Goal: Task Accomplishment & Management: Complete application form

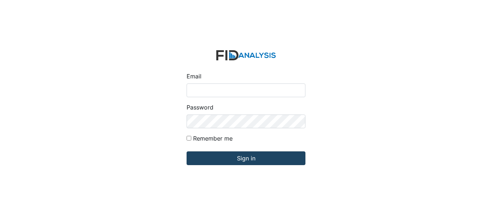
type input "[EMAIL_ADDRESS][DOMAIN_NAME]"
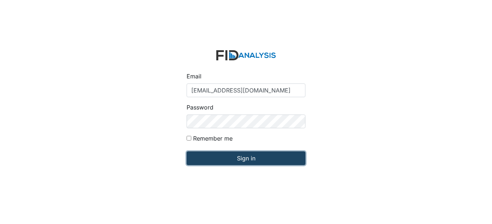
click at [261, 158] on input "Sign in" at bounding box center [245, 159] width 119 height 14
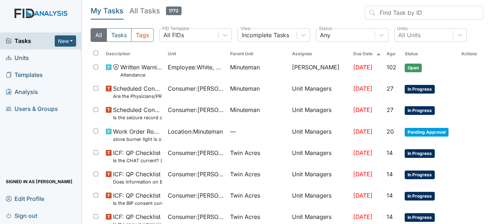
click at [21, 58] on span "Units" at bounding box center [17, 57] width 23 height 11
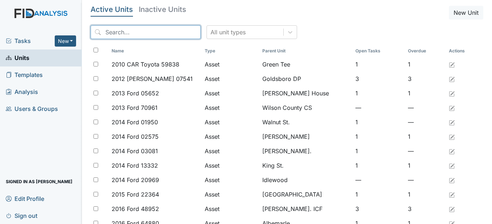
drag, startPoint x: 130, startPoint y: 36, endPoint x: 130, endPoint y: 30, distance: 5.8
click at [130, 35] on input "search" at bounding box center [145, 32] width 110 height 14
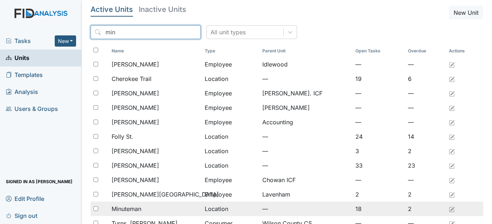
type input "min"
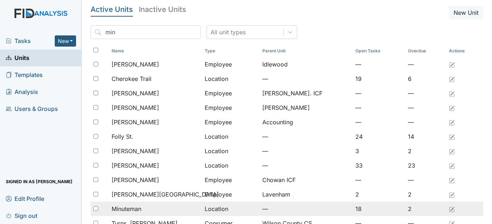
click at [155, 210] on div "Minuteman" at bounding box center [154, 209] width 87 height 9
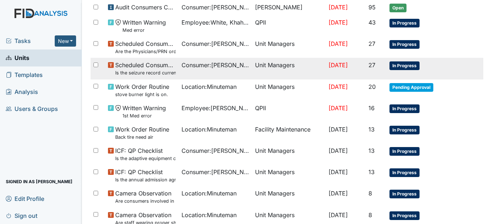
scroll to position [398, 0]
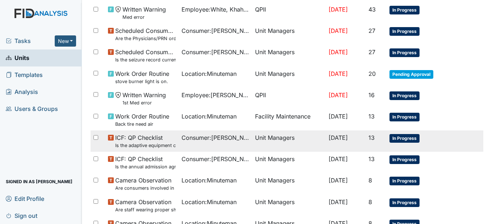
click at [275, 140] on td "Unit Managers" at bounding box center [288, 141] width 73 height 21
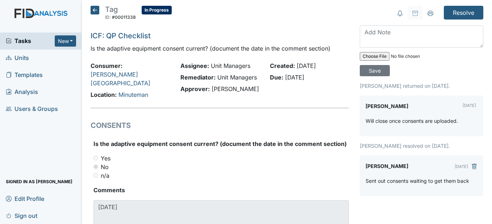
click at [90, 8] on icon at bounding box center [94, 10] width 9 height 9
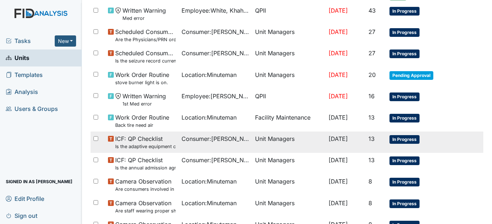
scroll to position [464, 0]
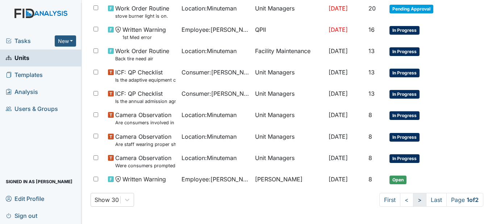
click at [414, 203] on link ">" at bounding box center [419, 200] width 13 height 14
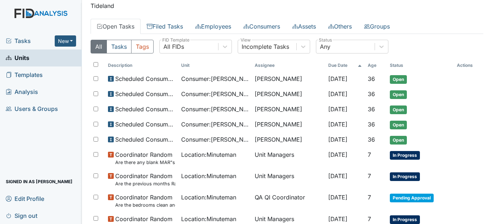
scroll to position [0, 0]
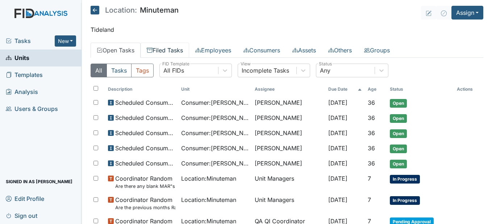
click at [177, 50] on link "Filed Tasks" at bounding box center [164, 50] width 49 height 15
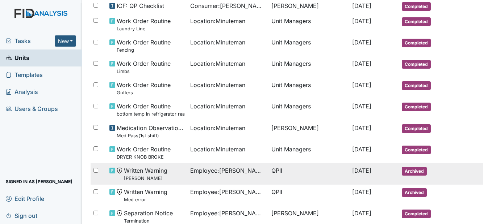
scroll to position [326, 0]
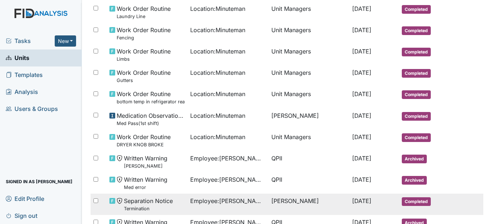
click at [237, 200] on span "Employee : Moore, Sherra" at bounding box center [227, 201] width 75 height 9
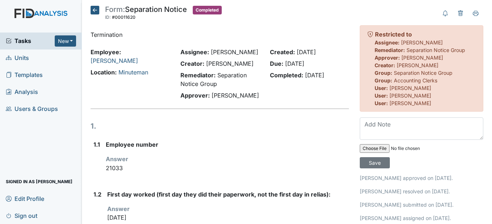
click at [97, 9] on icon at bounding box center [94, 10] width 9 height 9
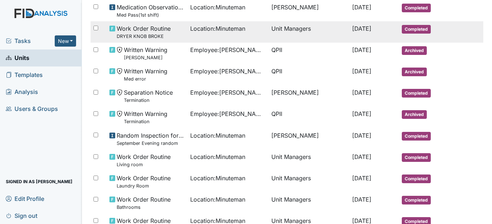
scroll to position [471, 0]
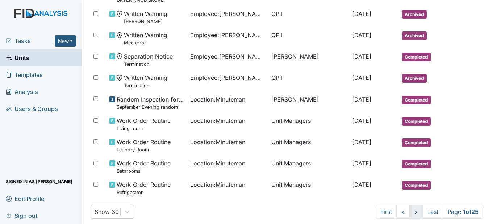
click at [410, 216] on link ">" at bounding box center [415, 212] width 13 height 14
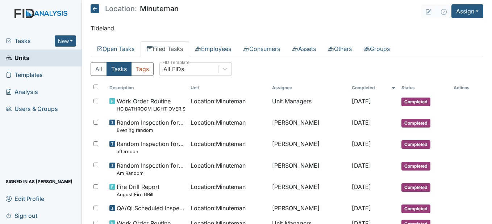
scroll to position [0, 0]
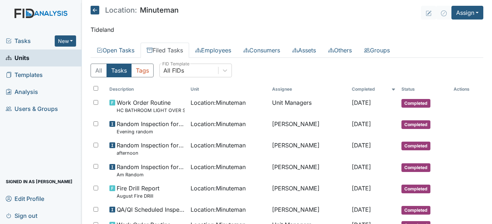
click at [93, 13] on icon at bounding box center [94, 10] width 9 height 9
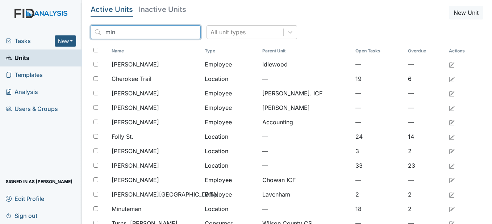
click at [181, 31] on input "min" at bounding box center [145, 32] width 110 height 14
click at [163, 31] on input "search" at bounding box center [145, 32] width 110 height 14
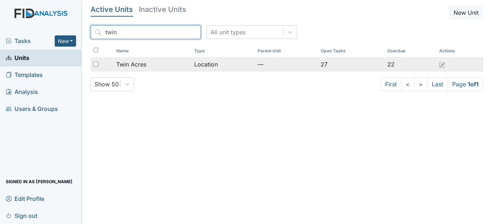
type input "twin"
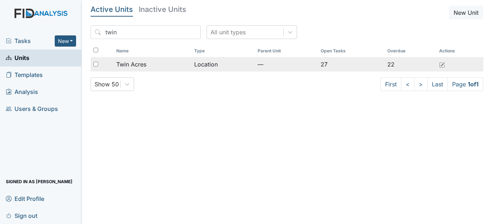
click at [178, 65] on div "Twin Acres" at bounding box center [152, 64] width 72 height 9
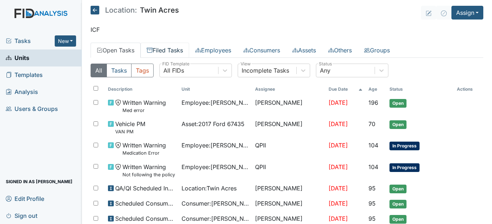
click at [169, 45] on link "Filed Tasks" at bounding box center [164, 50] width 49 height 15
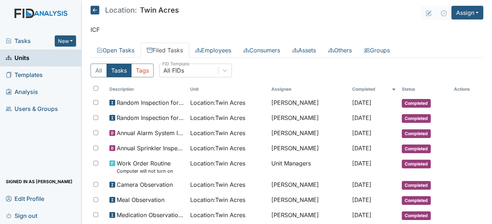
click at [94, 8] on icon at bounding box center [94, 10] width 9 height 9
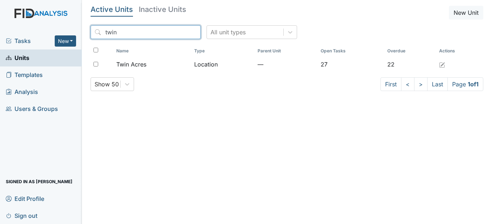
drag, startPoint x: 180, startPoint y: 31, endPoint x: 159, endPoint y: 31, distance: 21.4
click at [180, 32] on input "twin" at bounding box center [145, 32] width 110 height 14
click at [158, 30] on input "search" at bounding box center [145, 32] width 110 height 14
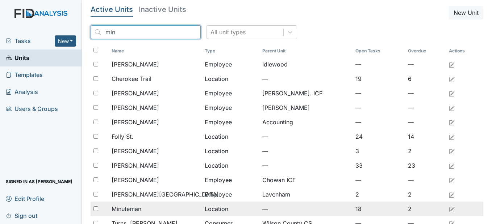
type input "min"
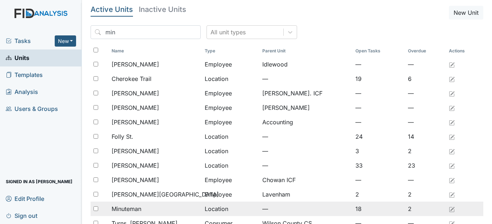
click at [169, 204] on td "Minuteman" at bounding box center [155, 209] width 93 height 14
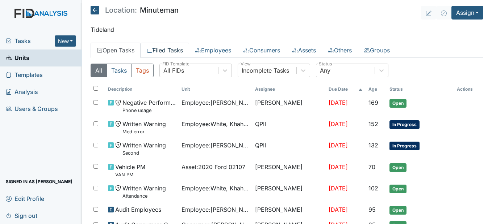
click at [173, 45] on link "Filed Tasks" at bounding box center [164, 50] width 49 height 15
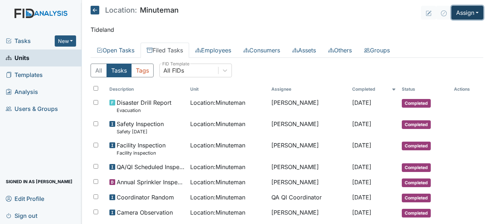
click at [471, 13] on button "Assign" at bounding box center [467, 13] width 32 height 14
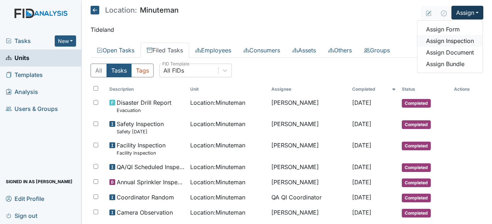
click at [445, 37] on link "Assign Inspection" at bounding box center [449, 41] width 65 height 12
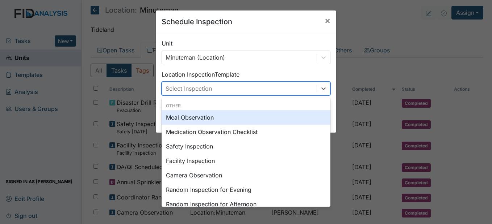
click at [327, 88] on div "Select Inspection" at bounding box center [245, 89] width 169 height 14
click at [214, 119] on div "Meal Observation" at bounding box center [245, 117] width 169 height 14
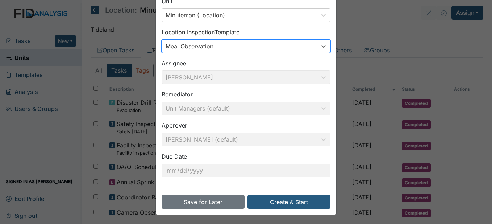
scroll to position [43, 0]
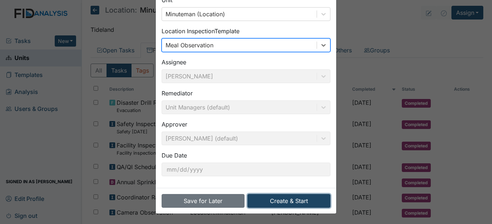
click at [310, 199] on button "Create & Start" at bounding box center [288, 201] width 83 height 14
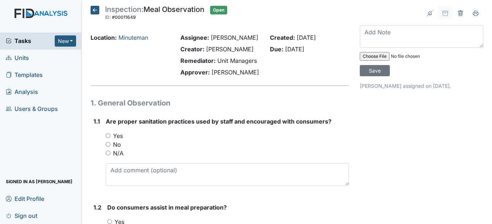
click at [94, 9] on icon at bounding box center [94, 10] width 9 height 9
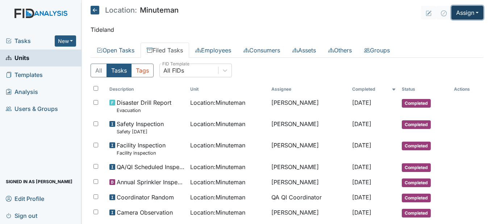
click at [472, 14] on button "Assign" at bounding box center [467, 13] width 32 height 14
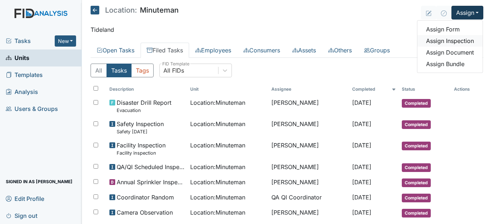
click at [463, 43] on link "Assign Inspection" at bounding box center [449, 41] width 65 height 12
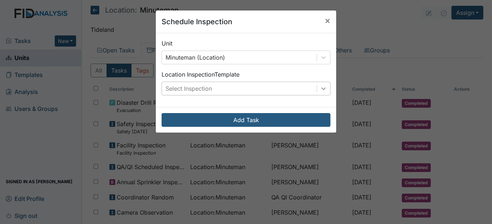
click at [320, 90] on icon at bounding box center [323, 88] width 7 height 7
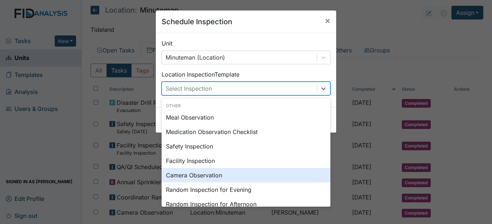
click at [209, 175] on div "Camera Observation" at bounding box center [245, 175] width 169 height 14
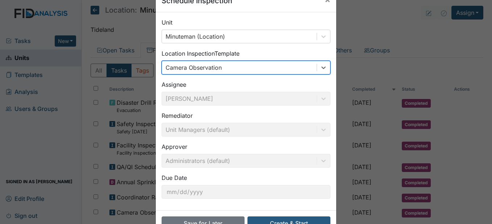
scroll to position [43, 0]
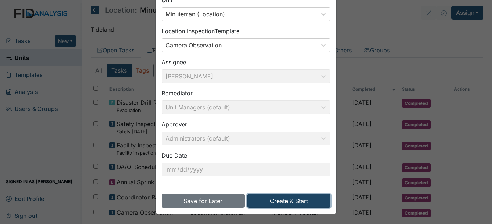
click at [303, 202] on button "Create & Start" at bounding box center [288, 201] width 83 height 14
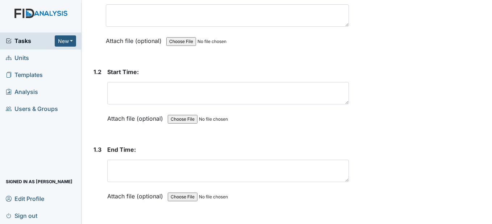
scroll to position [109, 0]
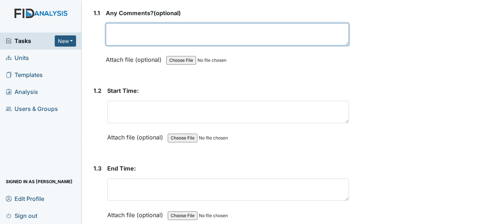
click at [112, 36] on div "Any Comments? (optional) This field is required. Attach file (optional) You can…" at bounding box center [227, 39] width 243 height 60
type textarea "none"
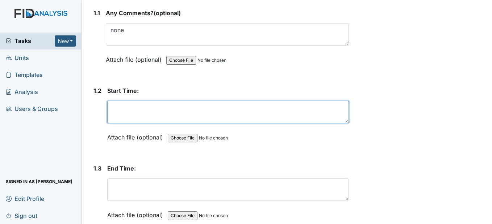
click at [147, 123] on textarea at bounding box center [227, 112] width 241 height 22
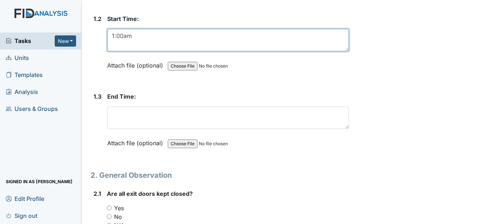
scroll to position [181, 0]
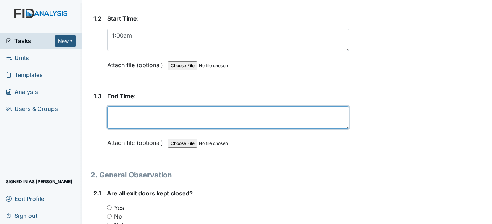
click at [136, 129] on textarea at bounding box center [227, 117] width 241 height 22
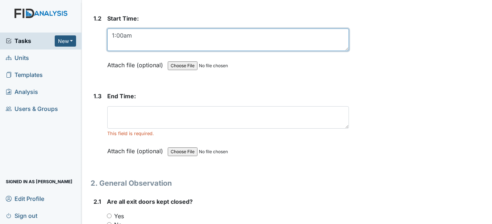
click at [110, 51] on textarea "1:00am" at bounding box center [227, 40] width 241 height 22
click at [128, 51] on textarea "11:00am" at bounding box center [227, 40] width 241 height 22
type textarea "11:00pm"
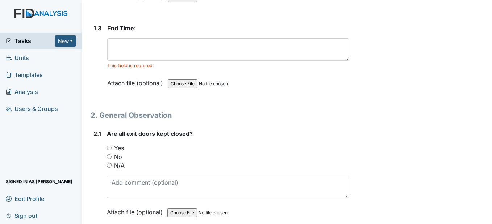
scroll to position [253, 0]
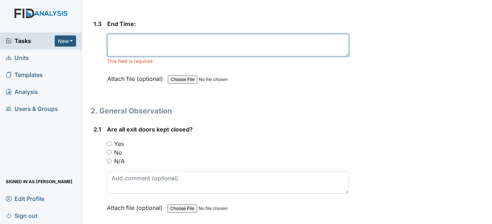
click at [125, 56] on textarea at bounding box center [227, 45] width 241 height 22
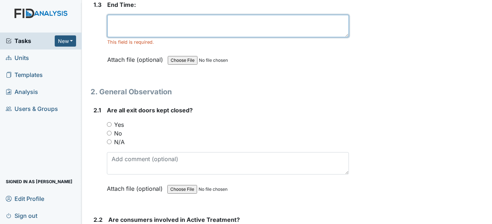
scroll to position [290, 0]
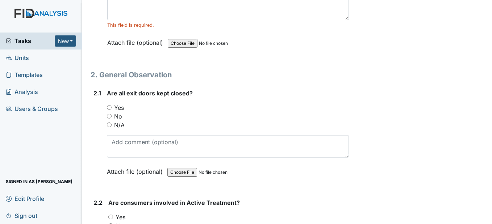
click at [110, 110] on input "Yes" at bounding box center [109, 107] width 5 height 5
radio input "true"
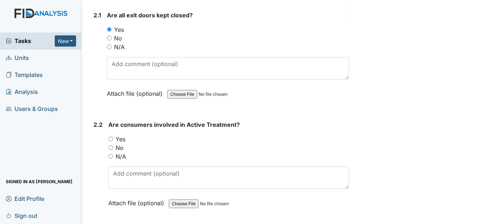
scroll to position [398, 0]
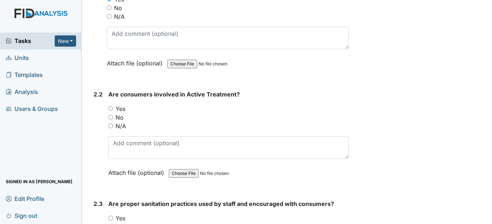
click at [110, 120] on input "No" at bounding box center [110, 117] width 5 height 5
radio input "true"
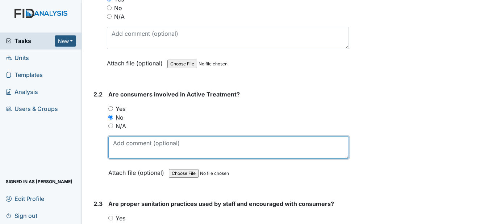
click at [130, 159] on textarea at bounding box center [228, 147] width 240 height 22
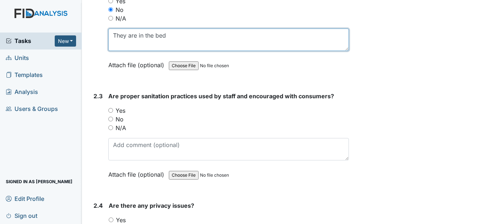
scroll to position [507, 0]
type textarea "They are in bed"
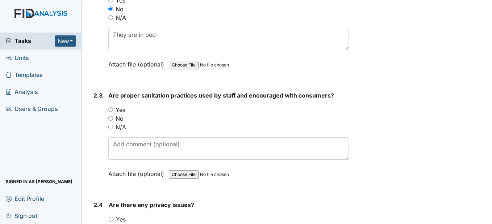
click at [111, 112] on input "Yes" at bounding box center [110, 110] width 5 height 5
radio input "true"
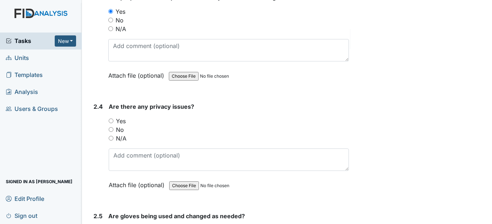
scroll to position [615, 0]
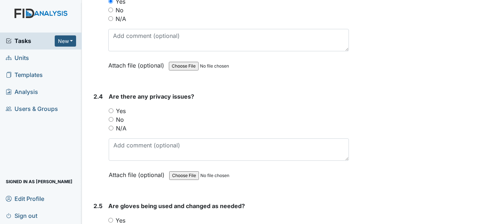
click at [112, 122] on input "No" at bounding box center [111, 119] width 5 height 5
radio input "true"
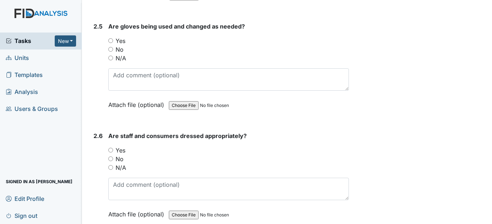
scroll to position [796, 0]
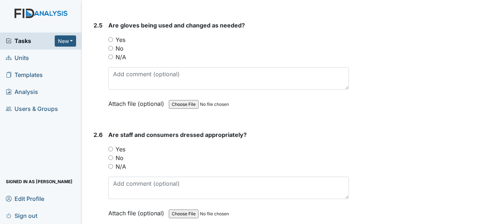
click at [110, 42] on input "Yes" at bounding box center [110, 39] width 5 height 5
radio input "true"
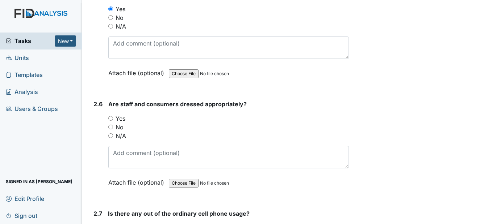
scroll to position [905, 0]
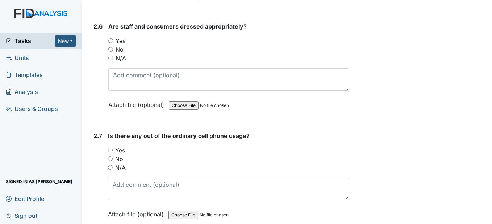
click at [112, 43] on input "Yes" at bounding box center [110, 40] width 5 height 5
radio input "true"
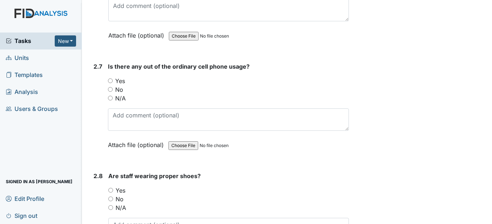
scroll to position [977, 0]
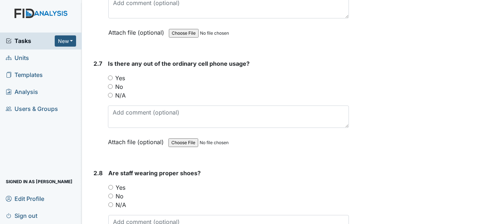
click at [109, 89] on input "No" at bounding box center [110, 86] width 5 height 5
radio input "true"
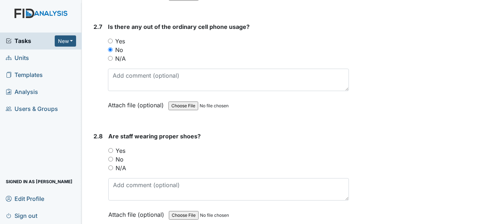
scroll to position [1086, 0]
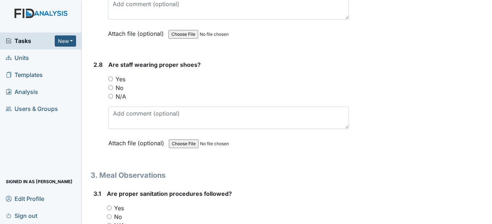
click at [113, 81] on input "Yes" at bounding box center [110, 79] width 5 height 5
radio input "true"
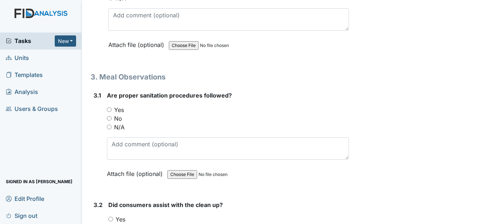
scroll to position [1231, 0]
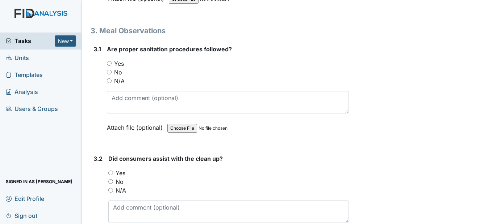
click at [110, 83] on input "N/A" at bounding box center [109, 81] width 5 height 5
radio input "true"
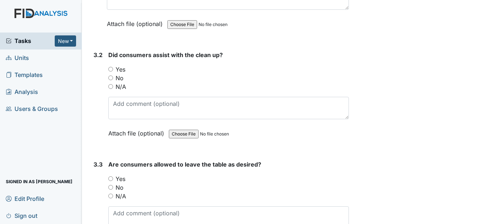
scroll to position [1339, 0]
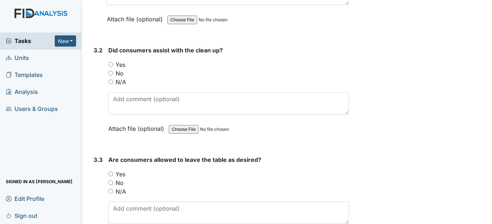
click at [110, 84] on input "N/A" at bounding box center [110, 82] width 5 height 5
radio input "true"
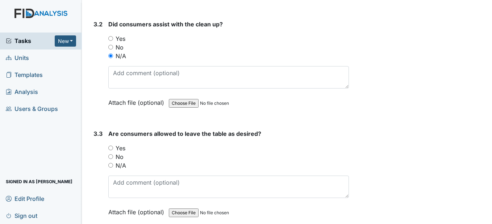
scroll to position [1448, 0]
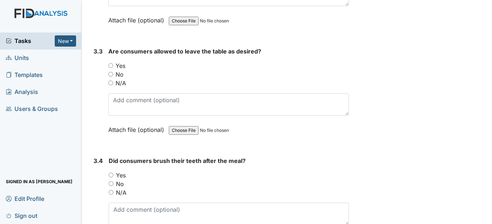
click at [109, 85] on input "N/A" at bounding box center [110, 83] width 5 height 5
radio input "true"
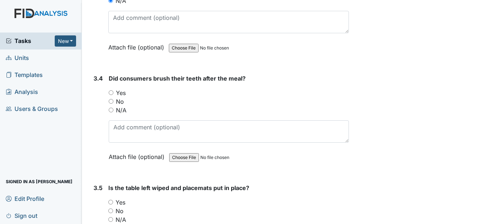
scroll to position [1556, 0]
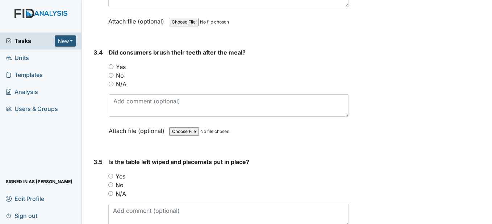
click at [111, 69] on input "Yes" at bounding box center [111, 66] width 5 height 5
radio input "true"
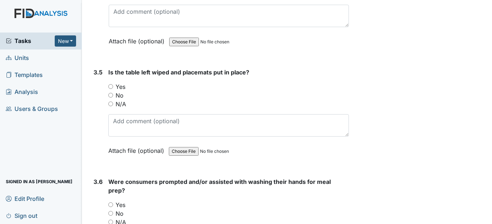
scroll to position [1665, 0]
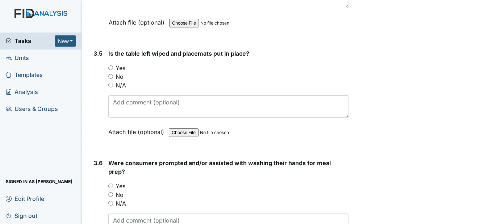
click at [113, 70] on input "Yes" at bounding box center [110, 68] width 5 height 5
radio input "true"
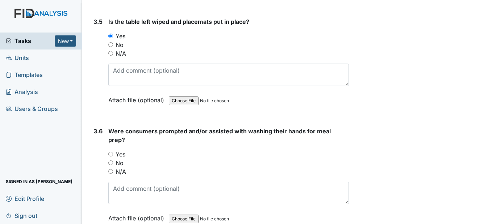
scroll to position [1774, 0]
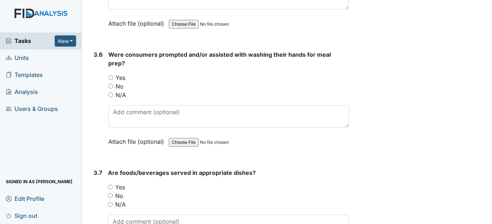
click at [112, 97] on input "N/A" at bounding box center [110, 95] width 5 height 5
radio input "true"
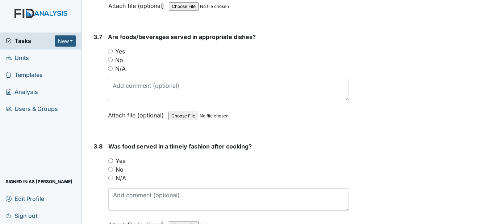
scroll to position [1918, 0]
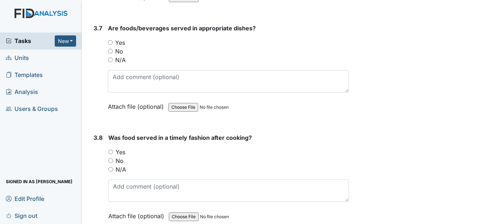
click at [111, 62] on input "N/A" at bounding box center [110, 60] width 5 height 5
radio input "true"
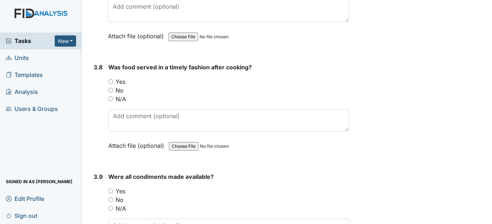
scroll to position [1991, 0]
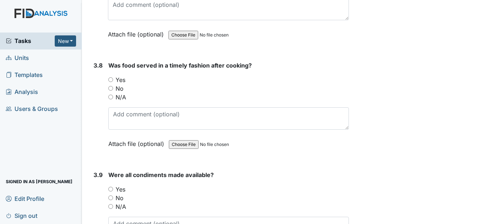
drag, startPoint x: 112, startPoint y: 114, endPoint x: 109, endPoint y: 110, distance: 4.7
click at [111, 100] on input "N/A" at bounding box center [110, 97] width 5 height 5
radio input "true"
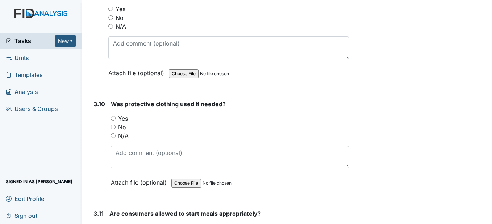
scroll to position [2172, 0]
click at [110, 28] on input "N/A" at bounding box center [110, 26] width 5 height 5
radio input "true"
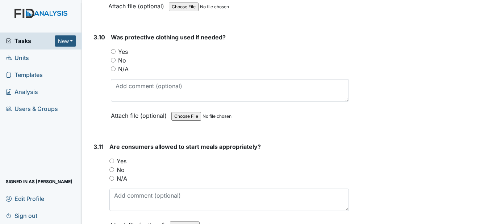
scroll to position [2244, 0]
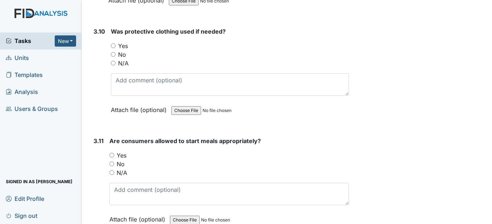
click at [115, 66] on input "N/A" at bounding box center [113, 63] width 5 height 5
radio input "true"
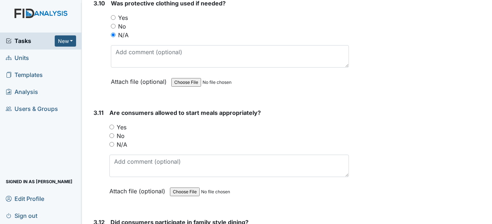
scroll to position [2353, 0]
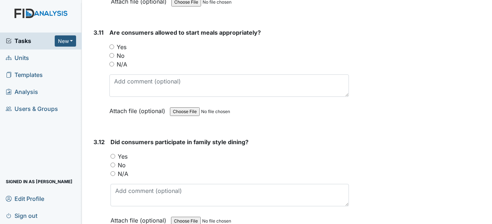
click at [112, 69] on div "N/A" at bounding box center [228, 64] width 239 height 9
click at [110, 67] on input "N/A" at bounding box center [111, 64] width 5 height 5
radio input "true"
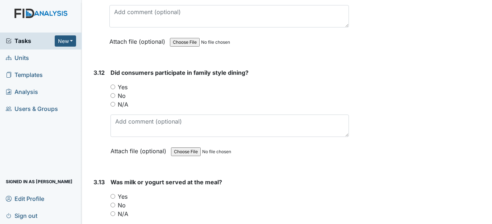
scroll to position [2425, 0]
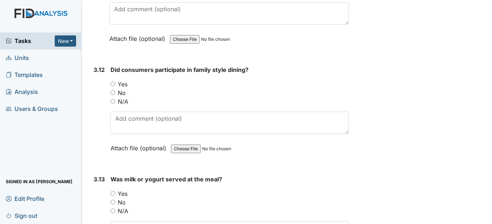
click at [112, 104] on input "N/A" at bounding box center [112, 101] width 5 height 5
radio input "true"
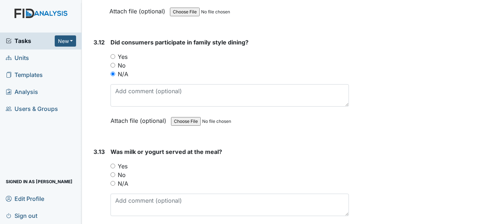
scroll to position [2534, 0]
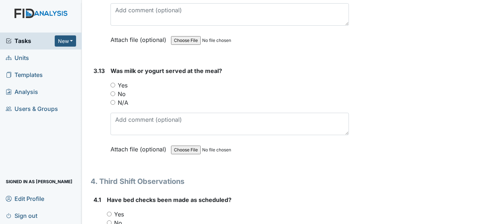
click at [115, 105] on input "N/A" at bounding box center [112, 102] width 5 height 5
radio input "true"
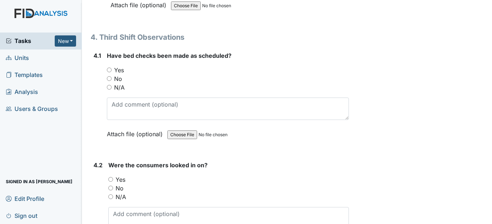
scroll to position [2679, 0]
click at [109, 72] on input "Yes" at bounding box center [109, 69] width 5 height 5
radio input "true"
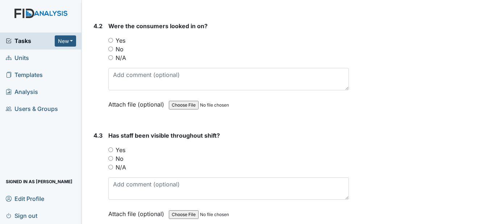
scroll to position [2823, 0]
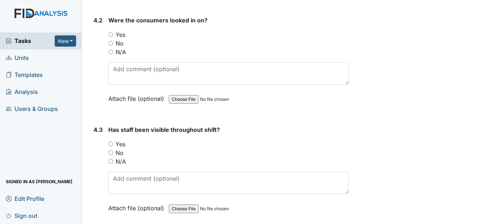
click at [110, 37] on input "Yes" at bounding box center [110, 34] width 5 height 5
radio input "true"
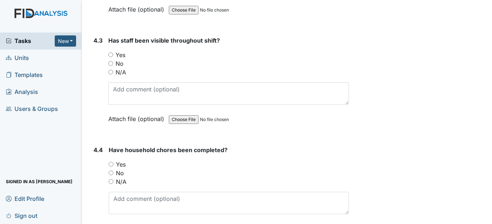
scroll to position [2932, 0]
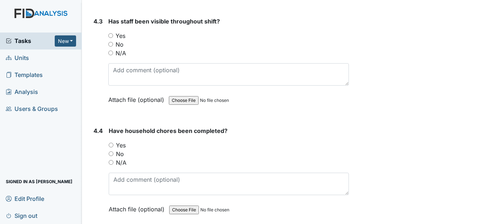
click at [112, 38] on input "Yes" at bounding box center [110, 35] width 5 height 5
radio input "true"
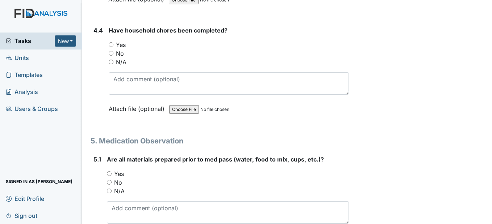
scroll to position [3041, 0]
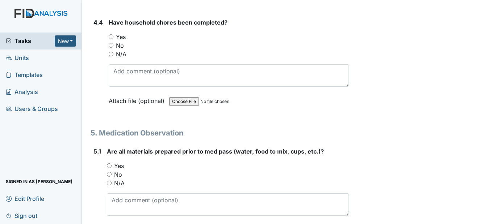
click at [112, 39] on input "Yes" at bounding box center [111, 36] width 5 height 5
radio input "true"
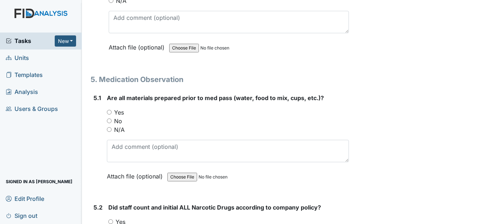
scroll to position [3149, 0]
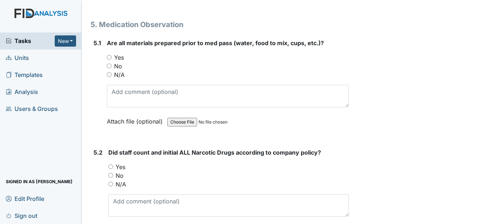
click at [109, 60] on input "Yes" at bounding box center [109, 57] width 5 height 5
radio input "true"
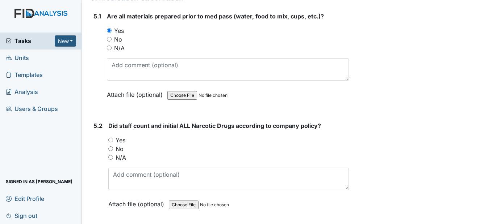
scroll to position [3258, 0]
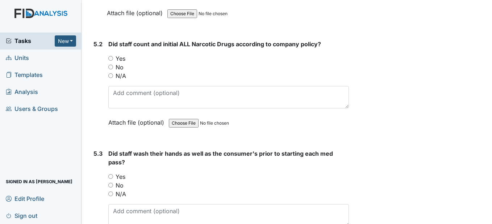
click at [109, 61] on input "Yes" at bounding box center [110, 58] width 5 height 5
radio input "true"
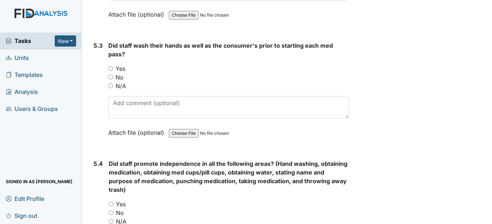
scroll to position [3366, 0]
click at [112, 71] on input "Yes" at bounding box center [110, 68] width 5 height 5
radio input "true"
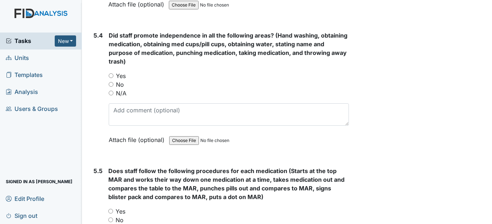
scroll to position [3511, 0]
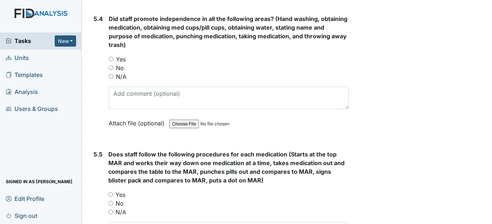
click at [109, 62] on input "Yes" at bounding box center [111, 59] width 5 height 5
radio input "true"
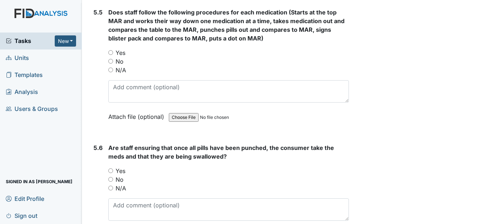
scroll to position [3656, 0]
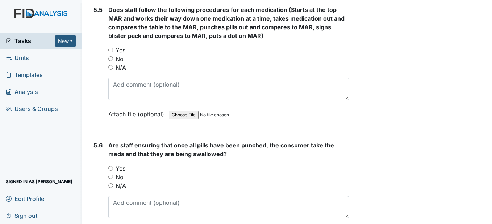
click at [111, 52] on input "Yes" at bounding box center [110, 50] width 5 height 5
radio input "true"
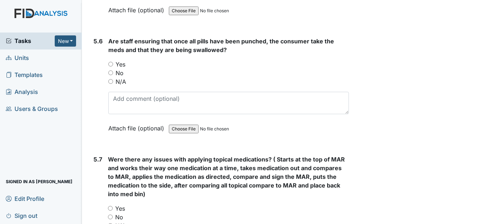
scroll to position [3765, 0]
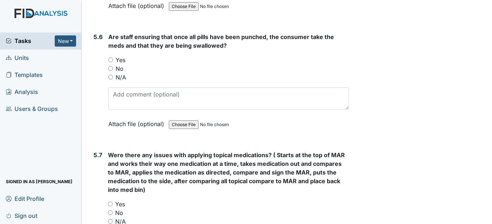
click at [113, 62] on input "Yes" at bounding box center [110, 60] width 5 height 5
radio input "true"
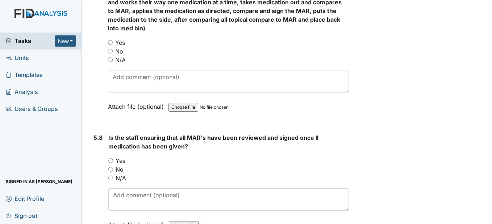
scroll to position [3946, 0]
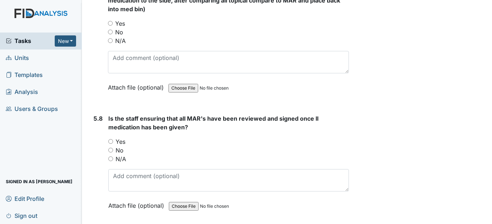
click at [111, 34] on input "No" at bounding box center [110, 32] width 5 height 5
radio input "true"
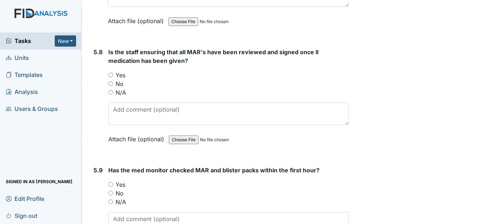
scroll to position [4018, 0]
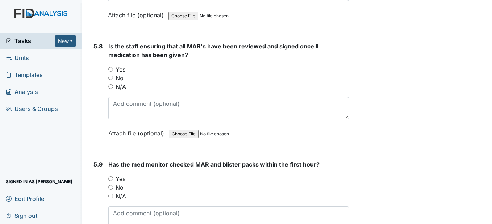
click at [110, 72] on input "Yes" at bounding box center [110, 69] width 5 height 5
radio input "true"
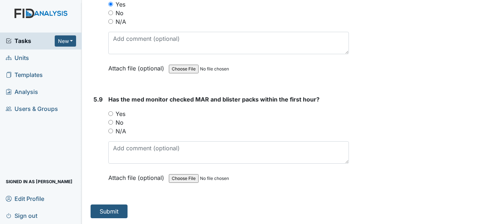
scroll to position [4100, 0]
click at [111, 116] on input "Yes" at bounding box center [110, 113] width 5 height 5
radio input "true"
click at [114, 207] on button "Submit" at bounding box center [108, 212] width 37 height 14
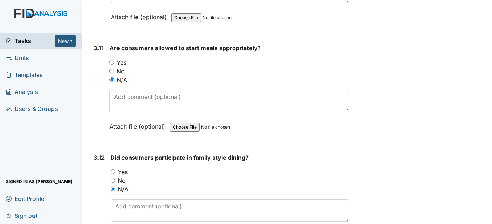
scroll to position [2327, 0]
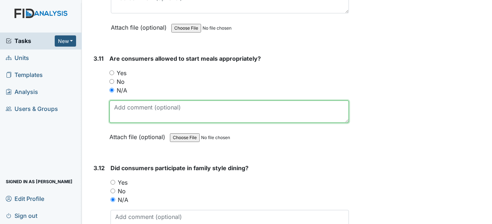
drag, startPoint x: 193, startPoint y: 151, endPoint x: 152, endPoint y: 122, distance: 50.3
click at [152, 122] on textarea at bounding box center [228, 112] width 239 height 22
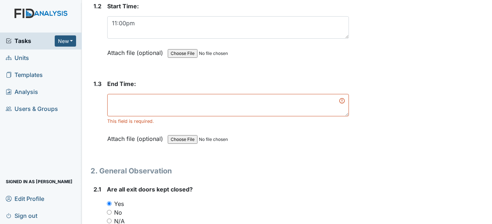
scroll to position [191, 0]
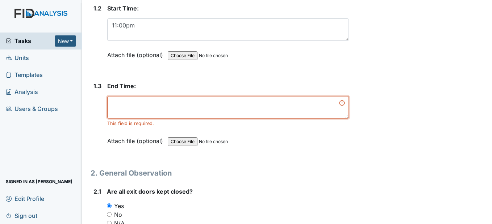
click at [120, 119] on textarea at bounding box center [227, 107] width 241 height 22
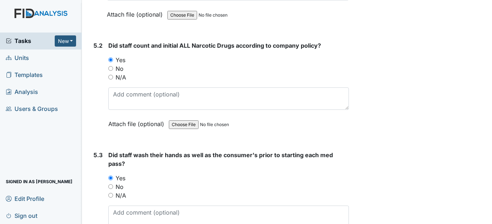
scroll to position [4100, 0]
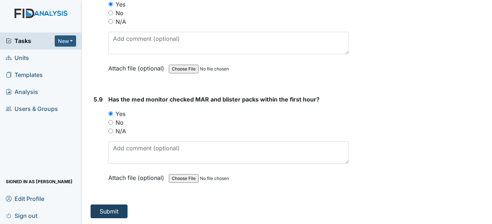
type textarea "6:00am"
click at [111, 215] on button "Submit" at bounding box center [108, 212] width 37 height 14
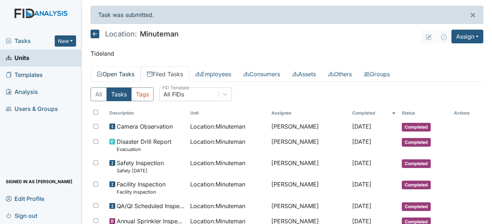
click at [125, 72] on link "Open Tasks" at bounding box center [115, 74] width 50 height 15
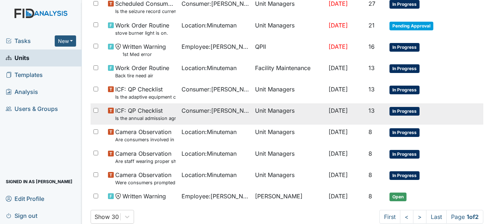
scroll to position [488, 0]
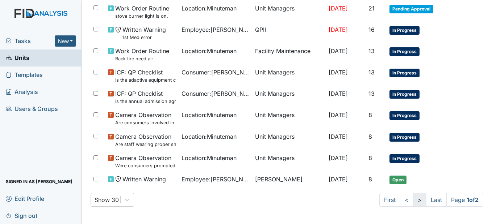
click at [413, 201] on link ">" at bounding box center [419, 200] width 13 height 14
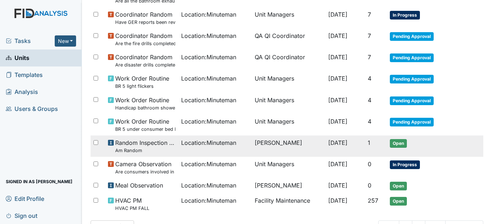
scroll to position [302, 0]
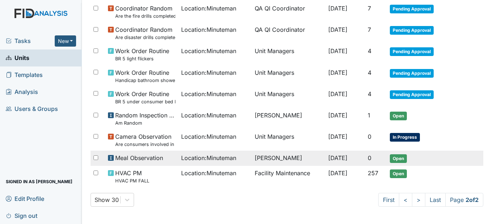
click at [239, 157] on div "Location : Minuteman" at bounding box center [215, 158] width 68 height 9
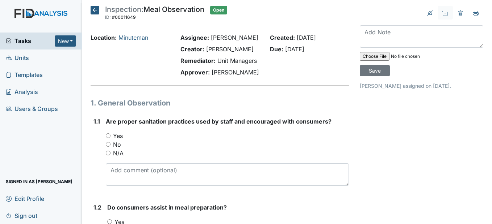
click at [109, 138] on input "Yes" at bounding box center [108, 136] width 5 height 5
radio input "true"
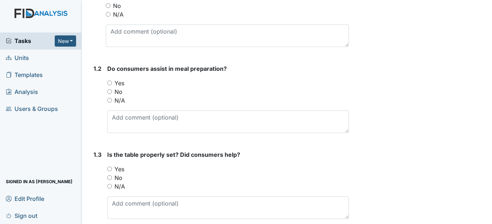
scroll to position [181, 0]
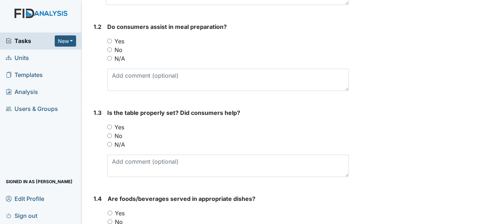
click at [110, 43] on input "Yes" at bounding box center [109, 41] width 5 height 5
radio input "true"
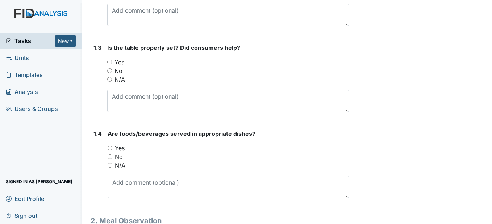
scroll to position [253, 0]
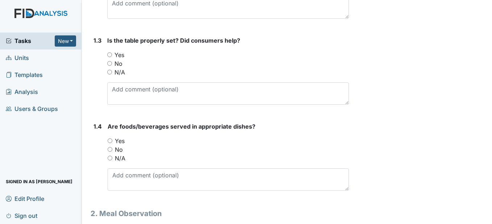
click at [110, 57] on input "Yes" at bounding box center [109, 54] width 5 height 5
radio input "true"
click at [110, 143] on input "Yes" at bounding box center [110, 141] width 5 height 5
radio input "true"
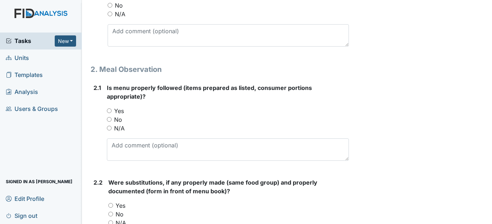
scroll to position [398, 0]
click at [108, 113] on input "Yes" at bounding box center [109, 110] width 5 height 5
radio input "true"
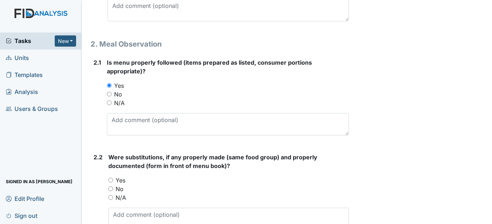
scroll to position [471, 0]
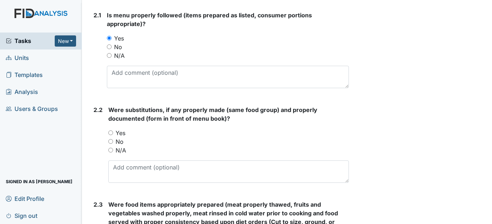
drag, startPoint x: 111, startPoint y: 150, endPoint x: 110, endPoint y: 146, distance: 3.8
click at [110, 135] on input "Yes" at bounding box center [110, 133] width 5 height 5
radio input "true"
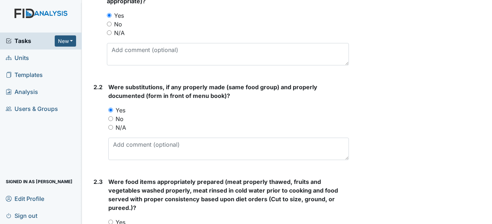
scroll to position [579, 0]
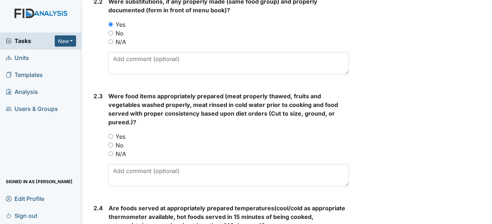
click at [109, 139] on input "Yes" at bounding box center [110, 136] width 5 height 5
radio input "true"
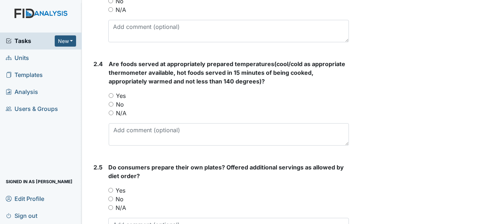
scroll to position [724, 0]
click at [111, 98] on input "Yes" at bounding box center [111, 95] width 5 height 5
radio input "true"
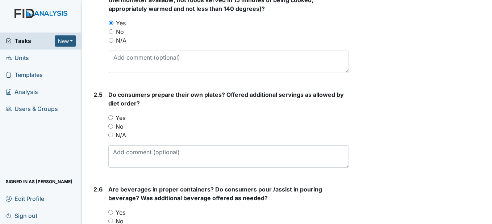
scroll to position [833, 0]
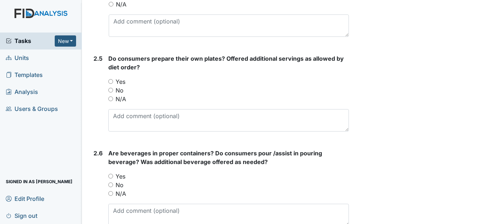
click at [112, 84] on input "Yes" at bounding box center [110, 81] width 5 height 5
radio input "true"
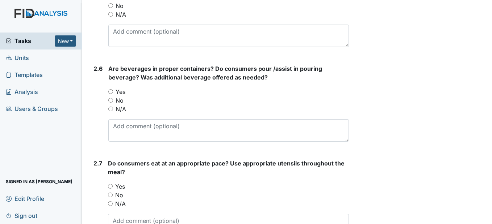
scroll to position [941, 0]
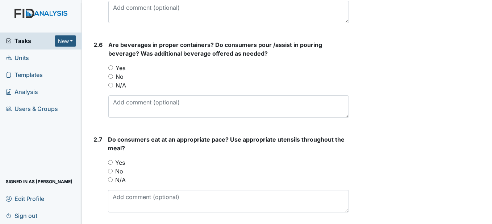
click at [114, 72] on div "Yes" at bounding box center [228, 68] width 240 height 9
click at [111, 70] on input "Yes" at bounding box center [110, 68] width 5 height 5
radio input "true"
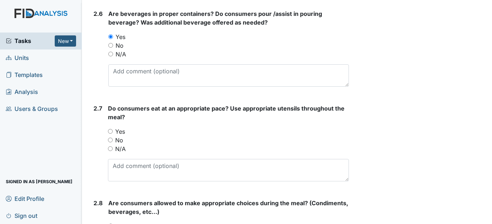
scroll to position [1050, 0]
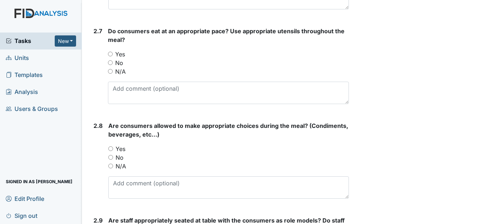
click at [110, 56] on input "Yes" at bounding box center [110, 54] width 5 height 5
radio input "true"
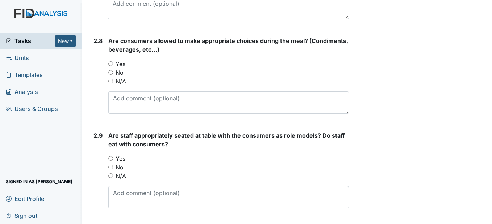
scroll to position [1158, 0]
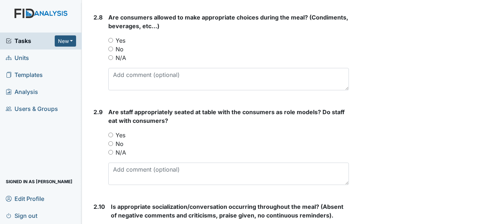
click at [111, 43] on input "Yes" at bounding box center [110, 40] width 5 height 5
radio input "true"
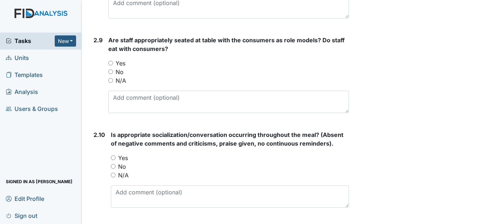
scroll to position [1231, 0]
click at [111, 65] on input "Yes" at bounding box center [110, 62] width 5 height 5
radio input "true"
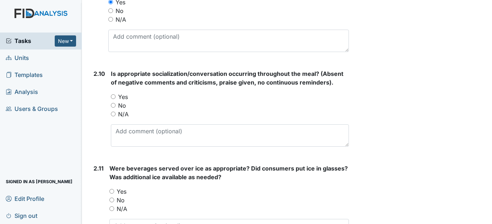
scroll to position [1339, 0]
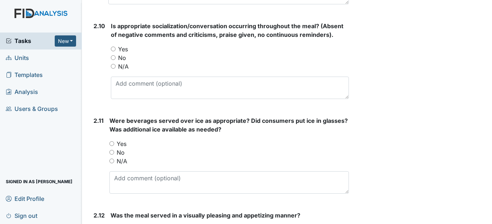
click at [113, 51] on input "Yes" at bounding box center [113, 49] width 5 height 5
radio input "true"
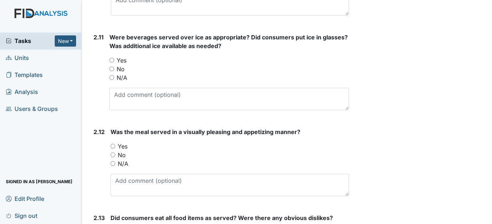
scroll to position [1448, 0]
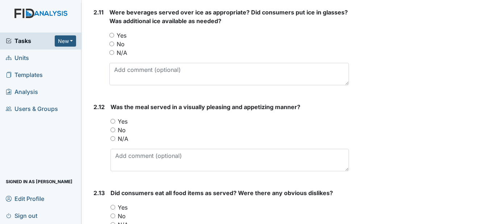
click at [114, 38] on input "Yes" at bounding box center [111, 35] width 5 height 5
radio input "true"
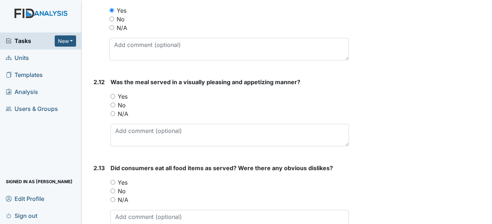
scroll to position [1484, 0]
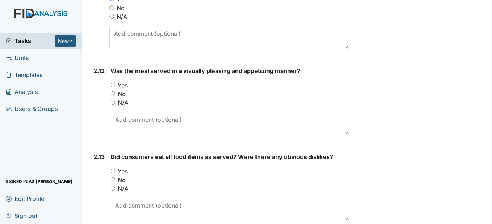
click at [111, 88] on input "Yes" at bounding box center [112, 85] width 5 height 5
radio input "true"
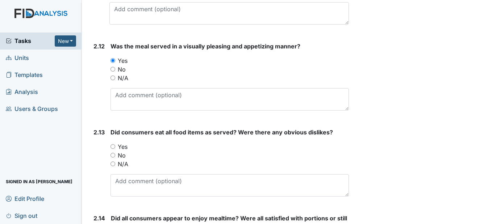
scroll to position [1593, 0]
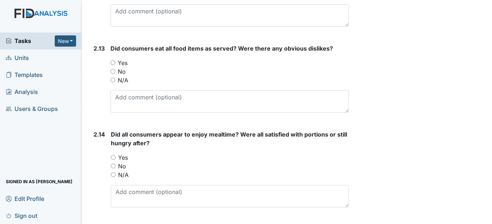
click at [113, 65] on input "Yes" at bounding box center [112, 62] width 5 height 5
radio input "true"
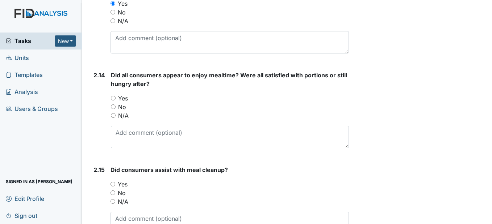
scroll to position [1665, 0]
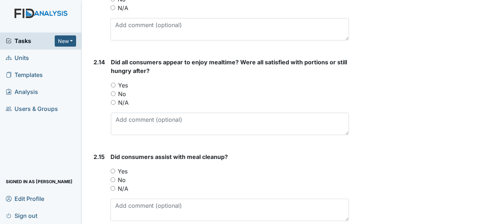
click at [114, 88] on input "Yes" at bounding box center [113, 85] width 5 height 5
radio input "true"
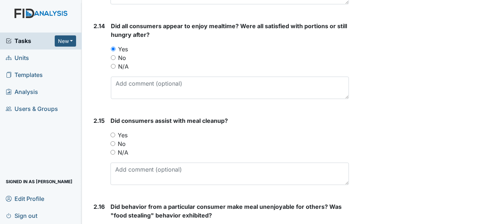
scroll to position [1737, 0]
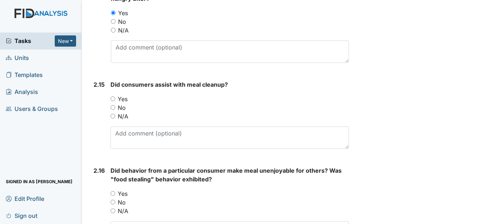
click at [112, 101] on input "Yes" at bounding box center [112, 99] width 5 height 5
radio input "true"
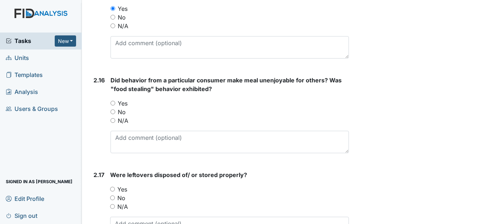
scroll to position [1846, 0]
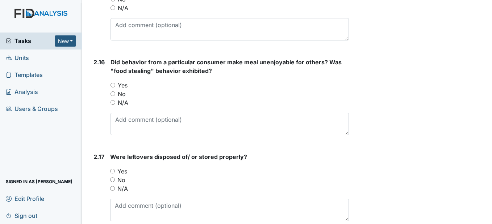
click at [113, 96] on input "No" at bounding box center [112, 94] width 5 height 5
radio input "true"
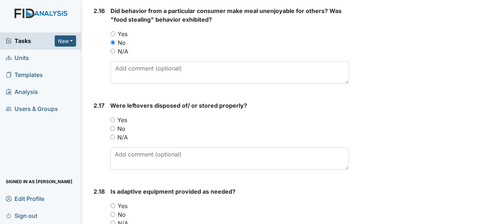
scroll to position [1918, 0]
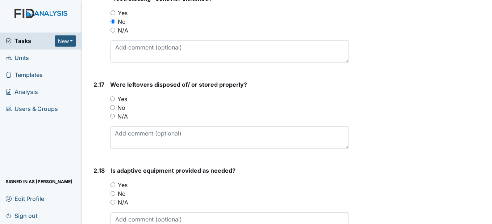
click at [110, 101] on input "Yes" at bounding box center [112, 99] width 5 height 5
radio input "true"
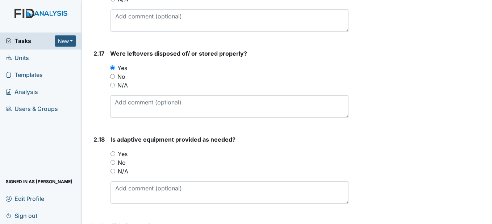
scroll to position [1991, 0]
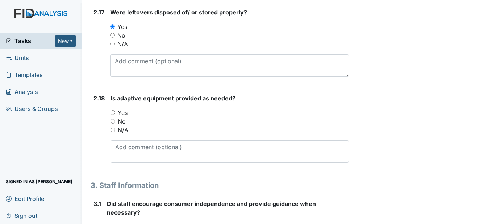
click at [111, 115] on input "Yes" at bounding box center [112, 112] width 5 height 5
radio input "true"
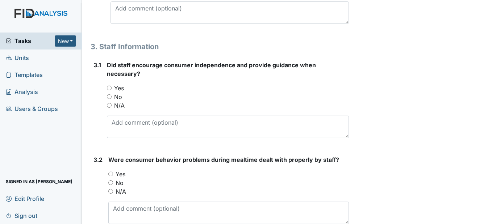
scroll to position [2136, 0]
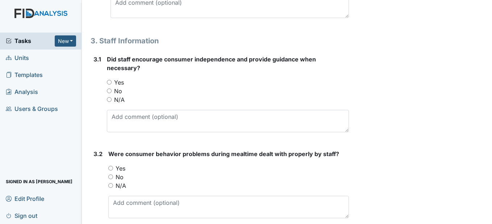
click at [110, 85] on input "Yes" at bounding box center [109, 82] width 5 height 5
radio input "true"
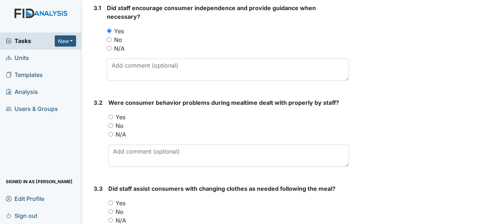
scroll to position [2208, 0]
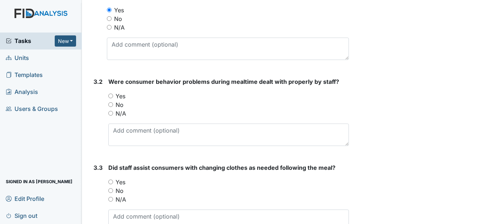
click at [111, 107] on input "No" at bounding box center [110, 104] width 5 height 5
radio input "true"
click at [111, 116] on input "N/A" at bounding box center [110, 113] width 5 height 5
radio input "true"
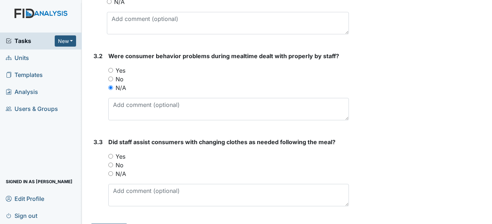
scroll to position [2270, 0]
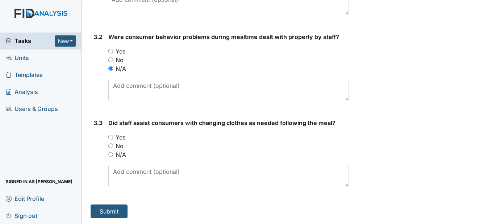
click at [110, 137] on input "Yes" at bounding box center [110, 137] width 5 height 5
radio input "true"
click at [107, 208] on button "Submit" at bounding box center [108, 212] width 37 height 14
